Goal: Information Seeking & Learning: Learn about a topic

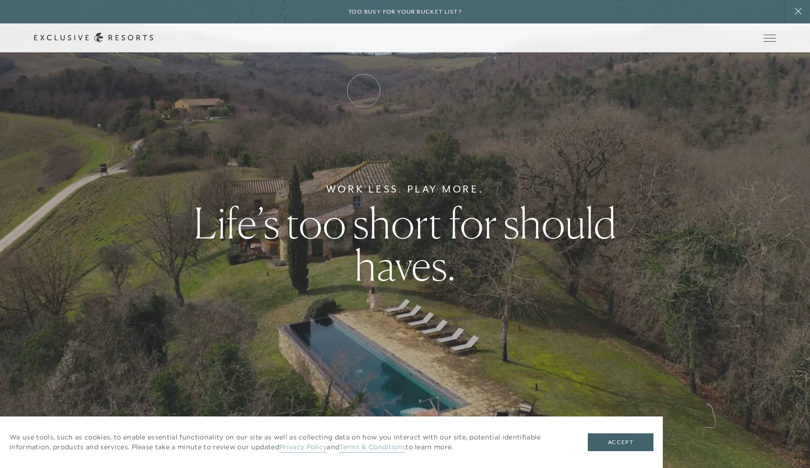
click at [0, 0] on link "How it works" at bounding box center [0, 0] width 0 height 0
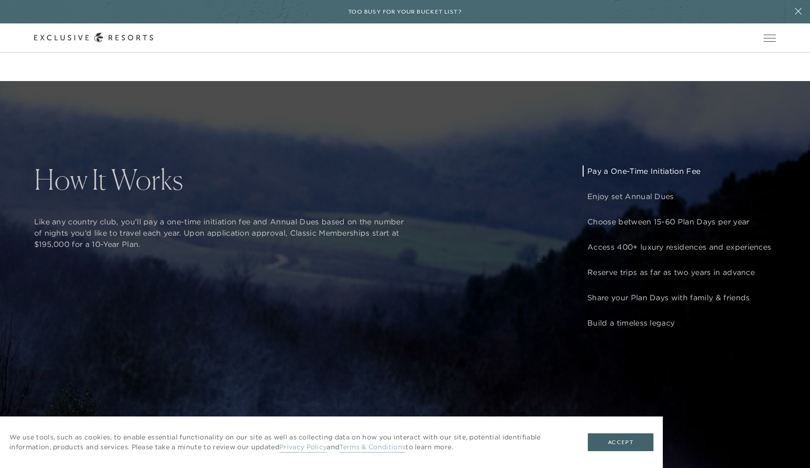
scroll to position [855, 0]
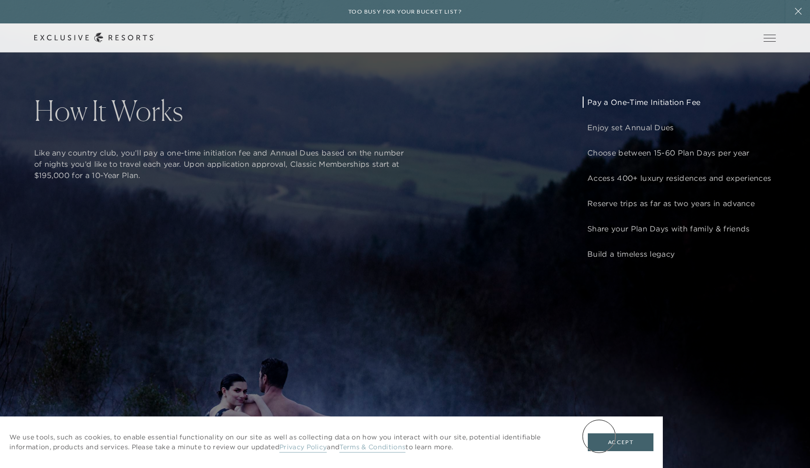
click at [599, 437] on button "Accept" at bounding box center [621, 443] width 66 height 18
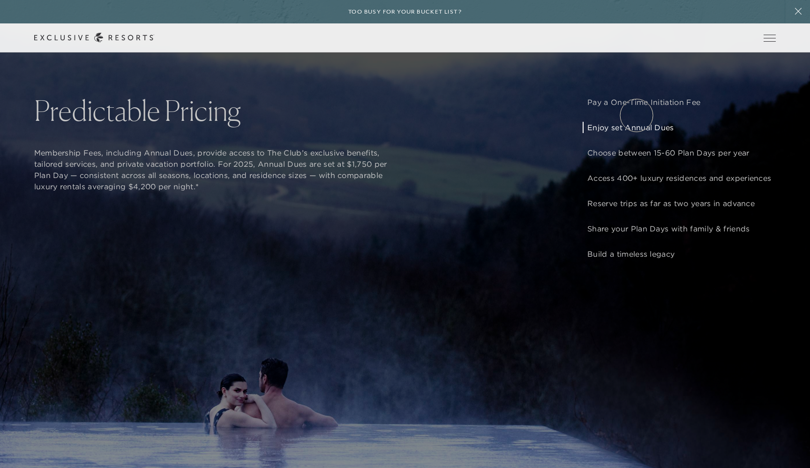
scroll to position [0, 0]
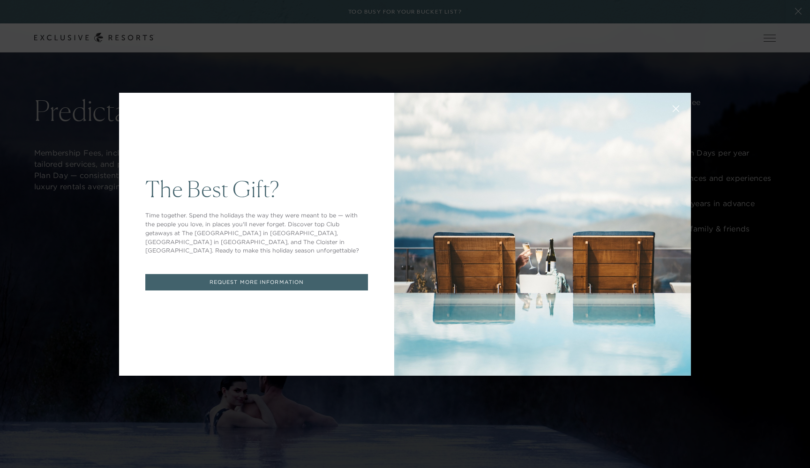
click at [669, 108] on button at bounding box center [676, 108] width 23 height 23
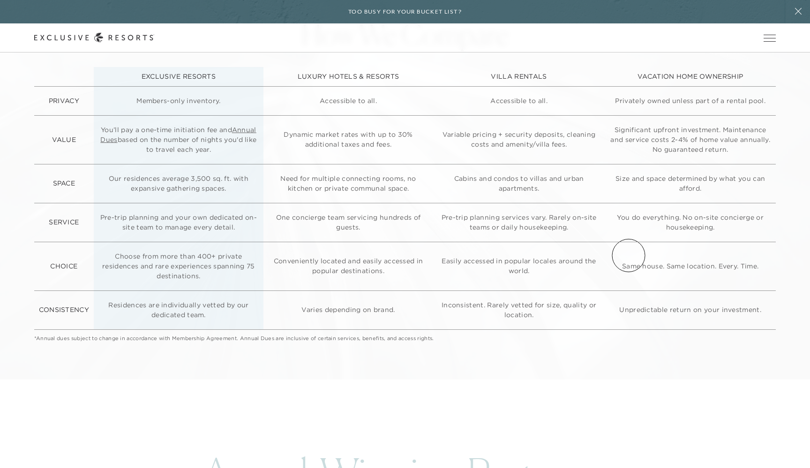
scroll to position [2632, 0]
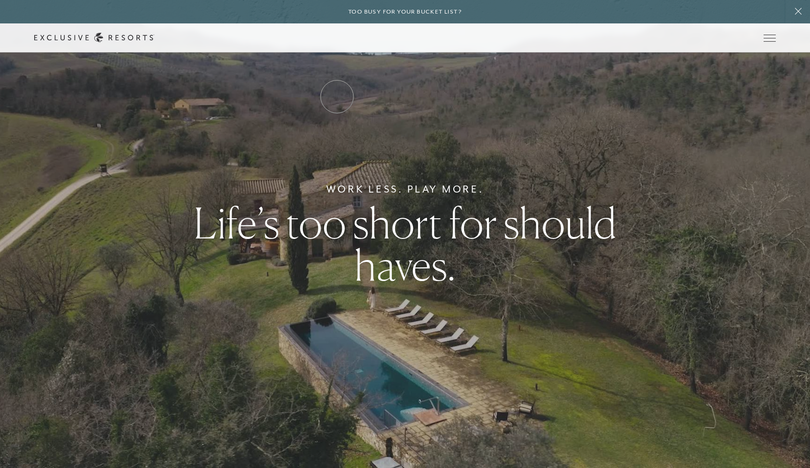
click at [0, 0] on link "Residence Collection" at bounding box center [0, 0] width 0 height 0
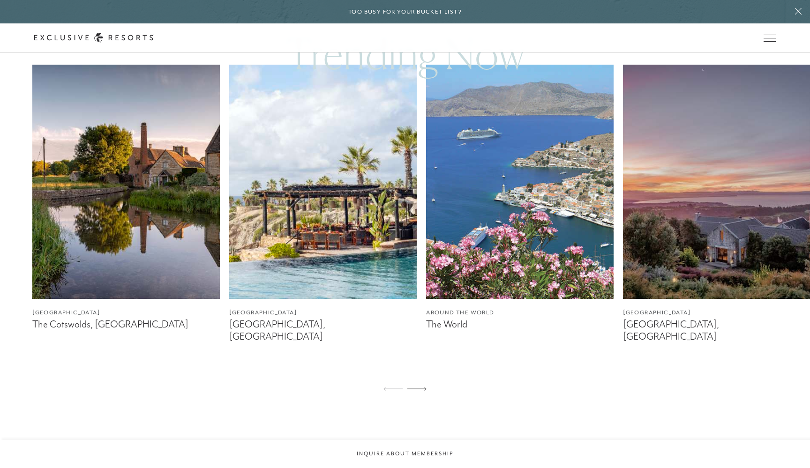
scroll to position [619, 0]
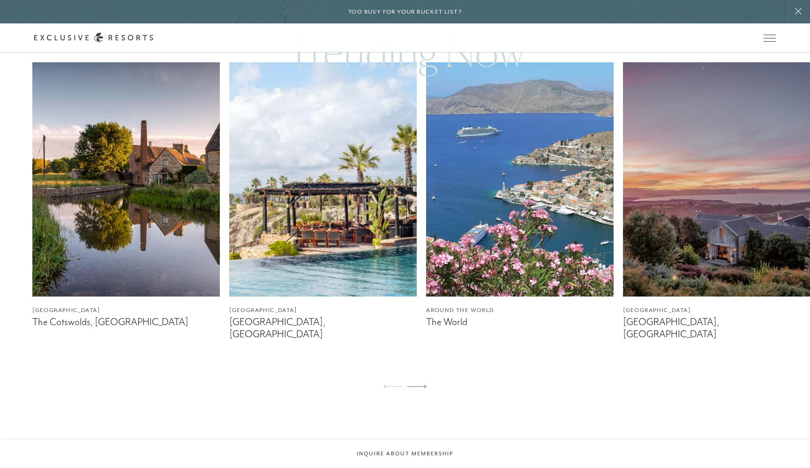
click at [478, 286] on img at bounding box center [520, 179] width 188 height 234
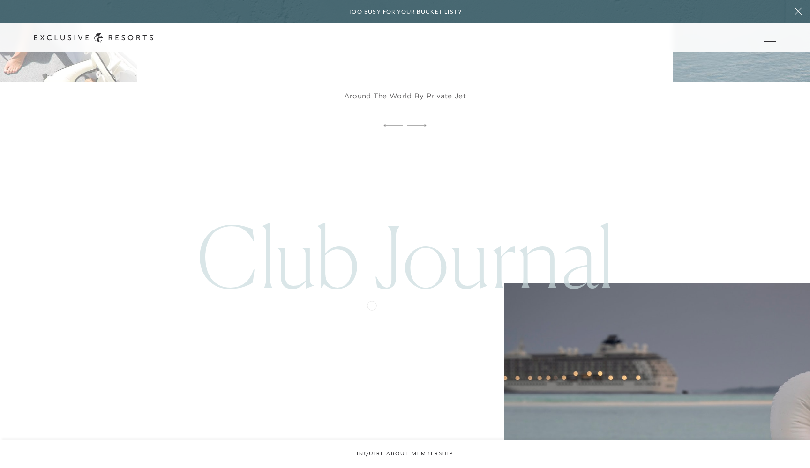
scroll to position [2354, 0]
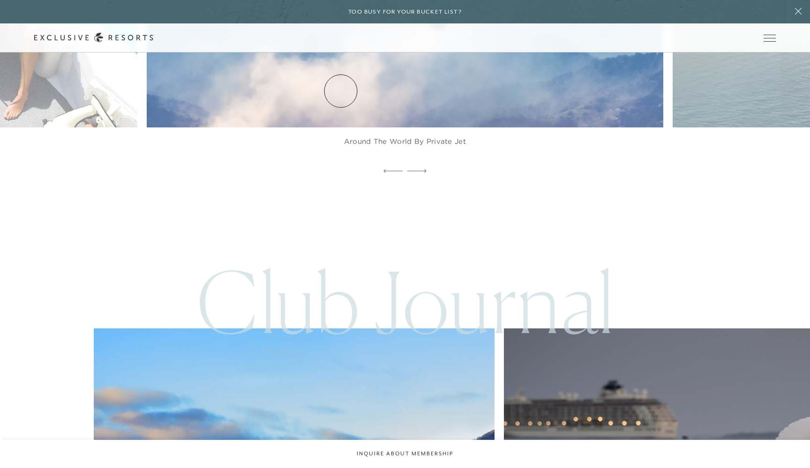
click at [0, 0] on link "Residence Collection" at bounding box center [0, 0] width 0 height 0
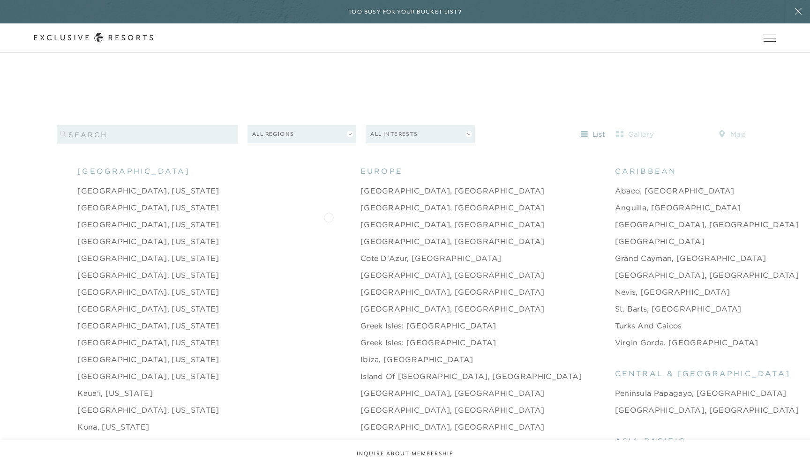
scroll to position [959, 0]
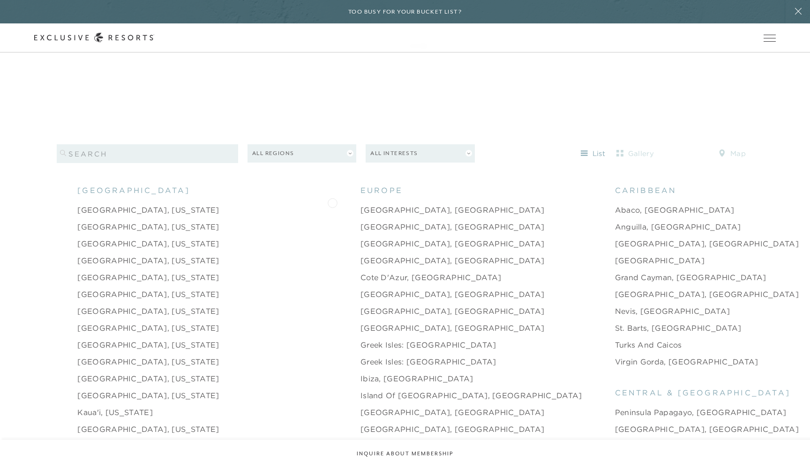
click at [361, 204] on link "[GEOGRAPHIC_DATA], [GEOGRAPHIC_DATA]" at bounding box center [453, 209] width 184 height 11
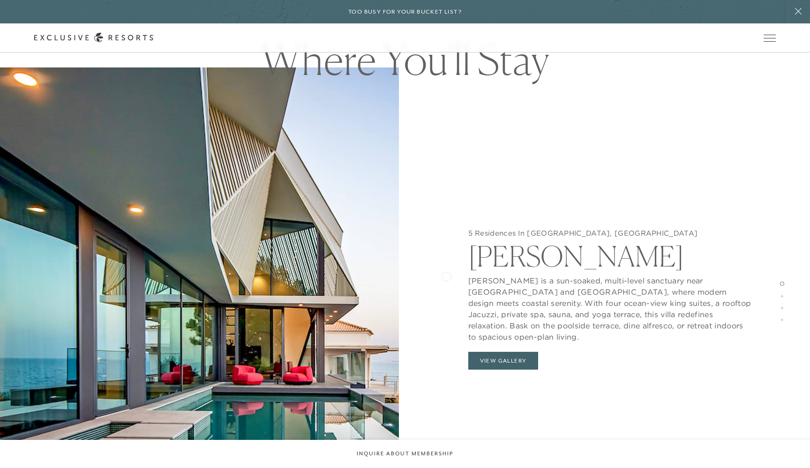
scroll to position [996, 0]
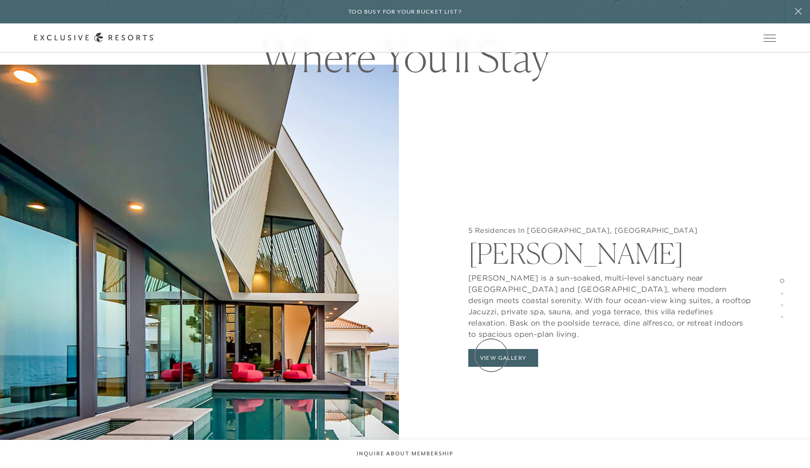
click at [491, 355] on button "View Gallery" at bounding box center [503, 358] width 70 height 18
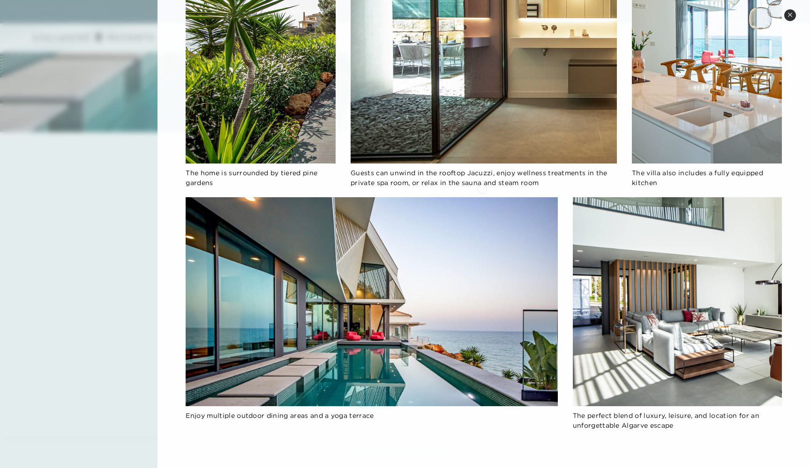
scroll to position [1523, 0]
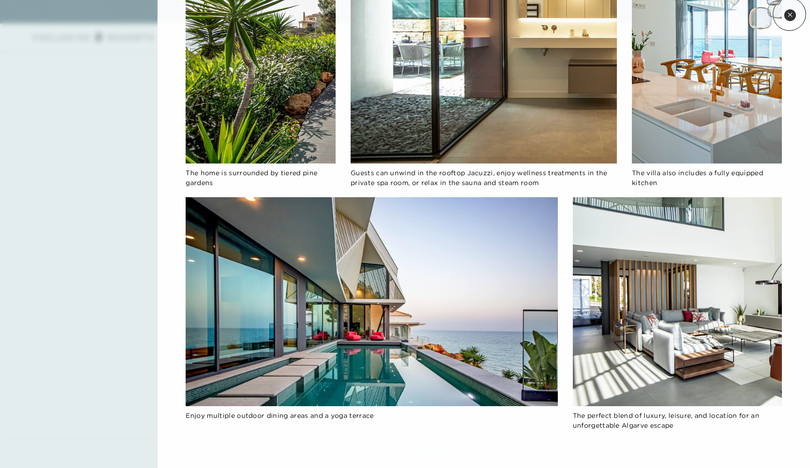
click at [790, 14] on icon at bounding box center [790, 15] width 4 height 4
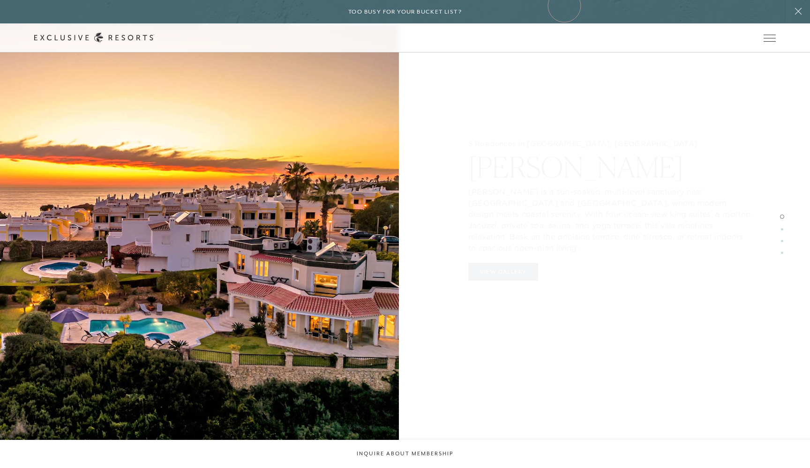
scroll to position [959, 0]
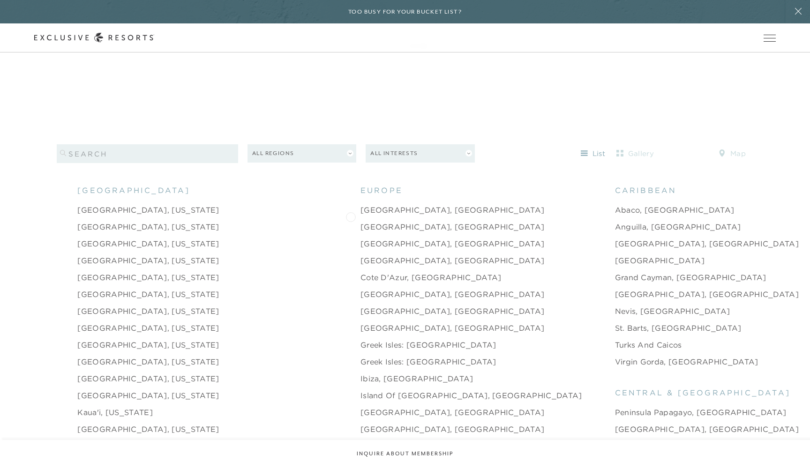
click at [361, 221] on link "[GEOGRAPHIC_DATA], [GEOGRAPHIC_DATA]" at bounding box center [453, 226] width 184 height 11
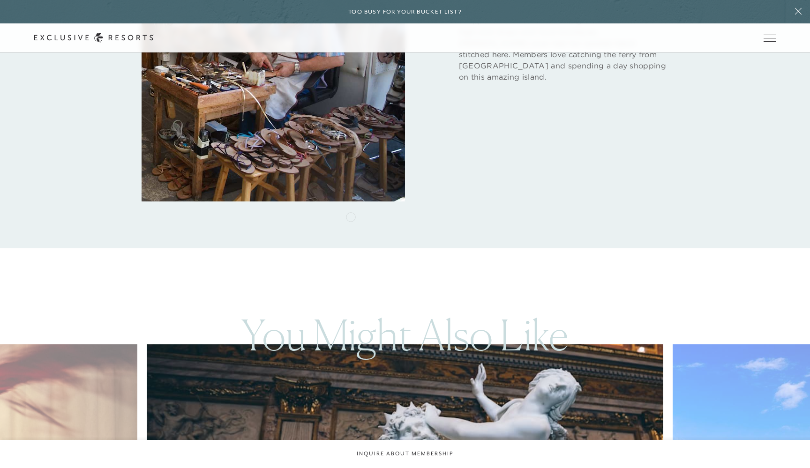
scroll to position [2750, 0]
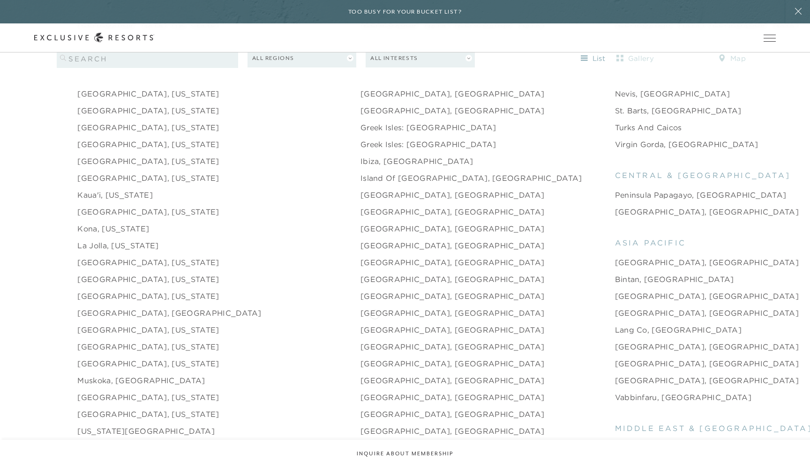
scroll to position [1188, 0]
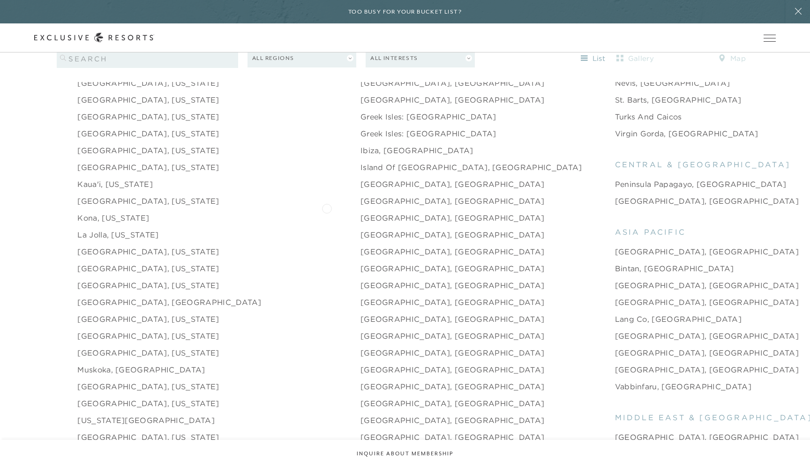
click at [361, 212] on link "[GEOGRAPHIC_DATA], [GEOGRAPHIC_DATA]" at bounding box center [453, 217] width 184 height 11
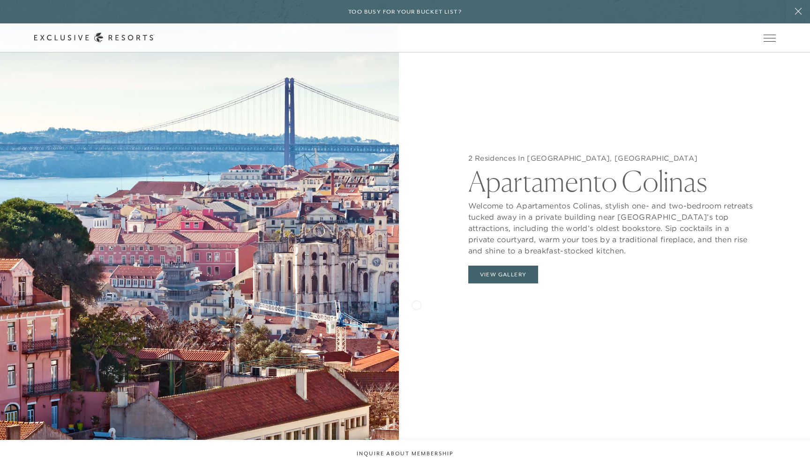
scroll to position [1052, 0]
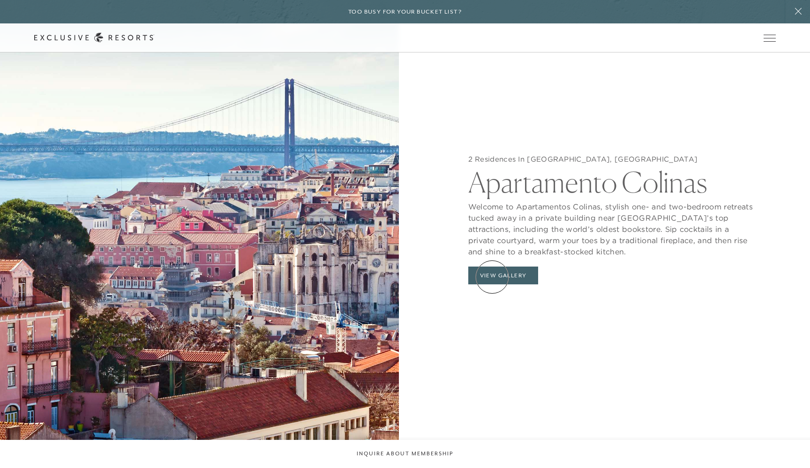
click at [492, 277] on button "View Gallery" at bounding box center [503, 276] width 70 height 18
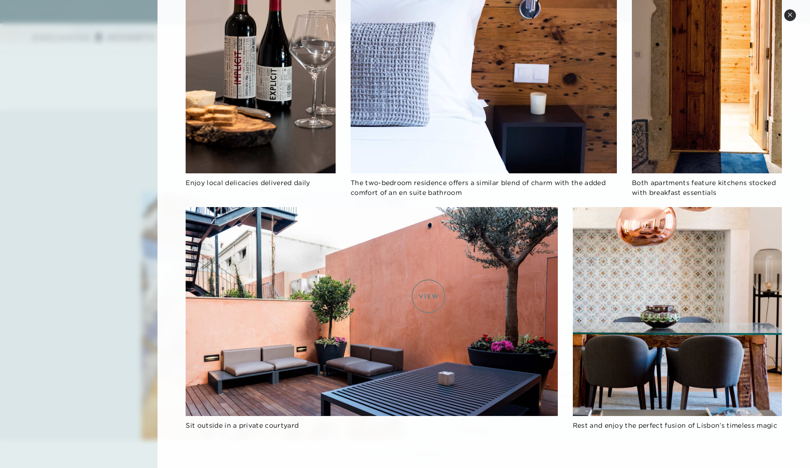
scroll to position [1540, 0]
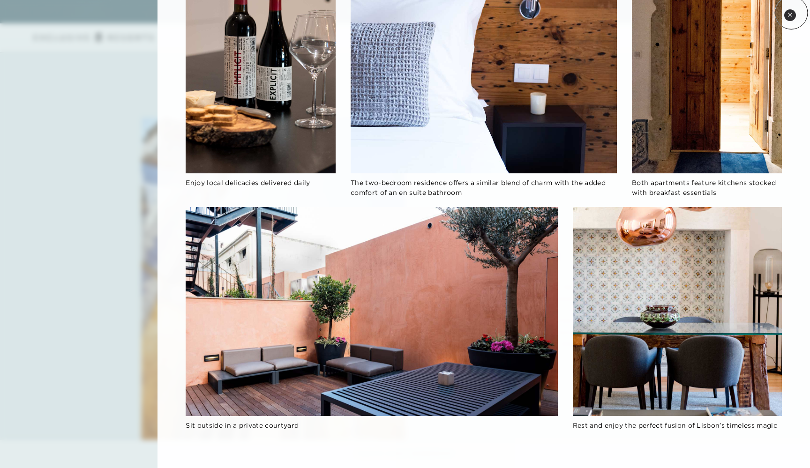
click at [788, 16] on icon at bounding box center [790, 14] width 5 height 5
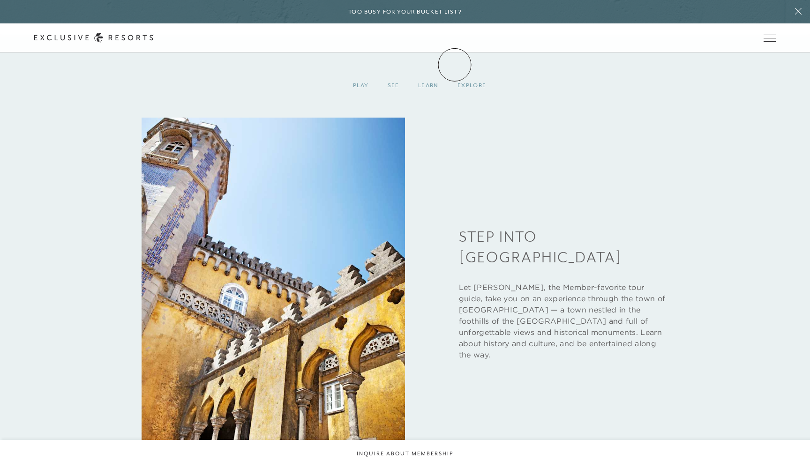
click at [0, 0] on link "Experience Collection" at bounding box center [0, 0] width 0 height 0
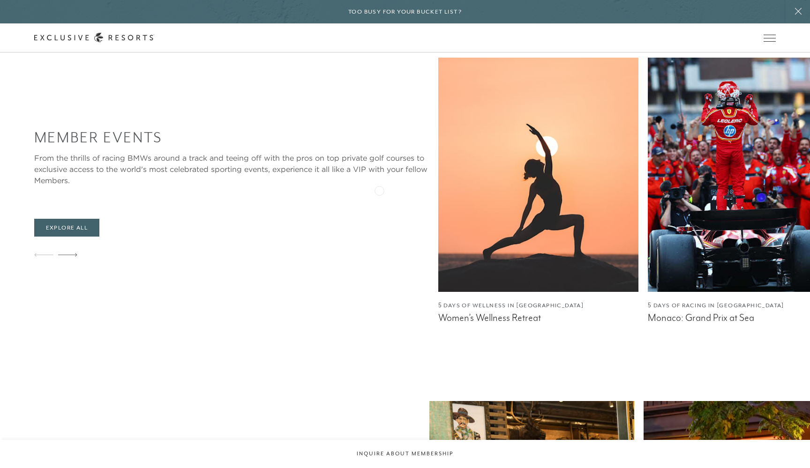
scroll to position [1582, 0]
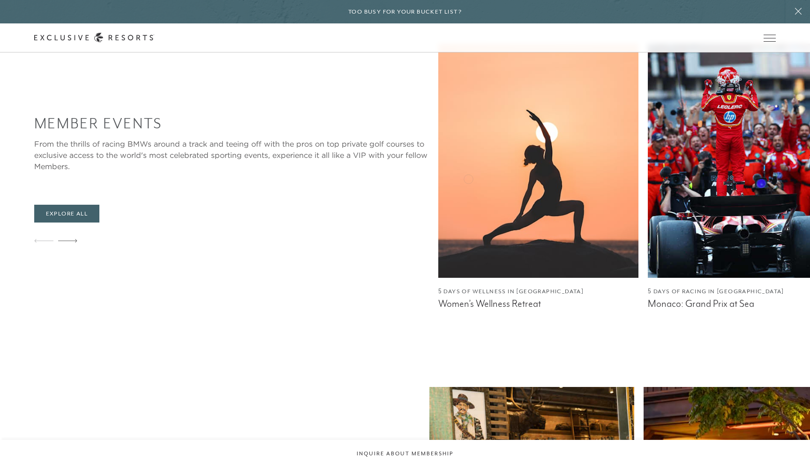
click at [648, 180] on img at bounding box center [748, 161] width 200 height 234
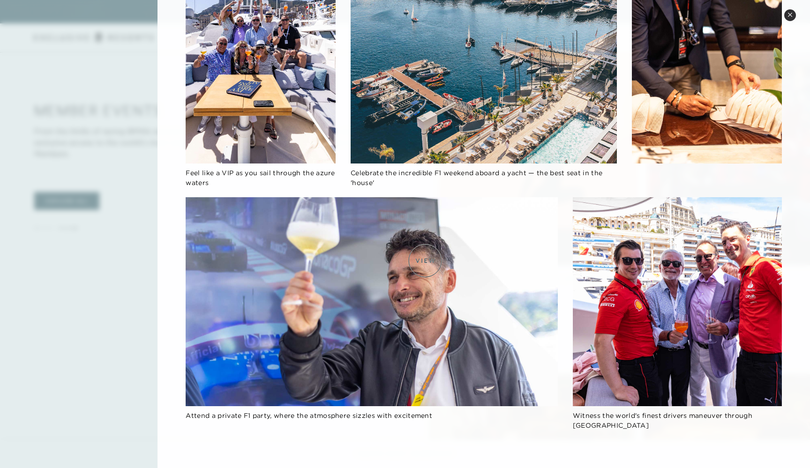
scroll to position [1598, 0]
